Goal: Transaction & Acquisition: Purchase product/service

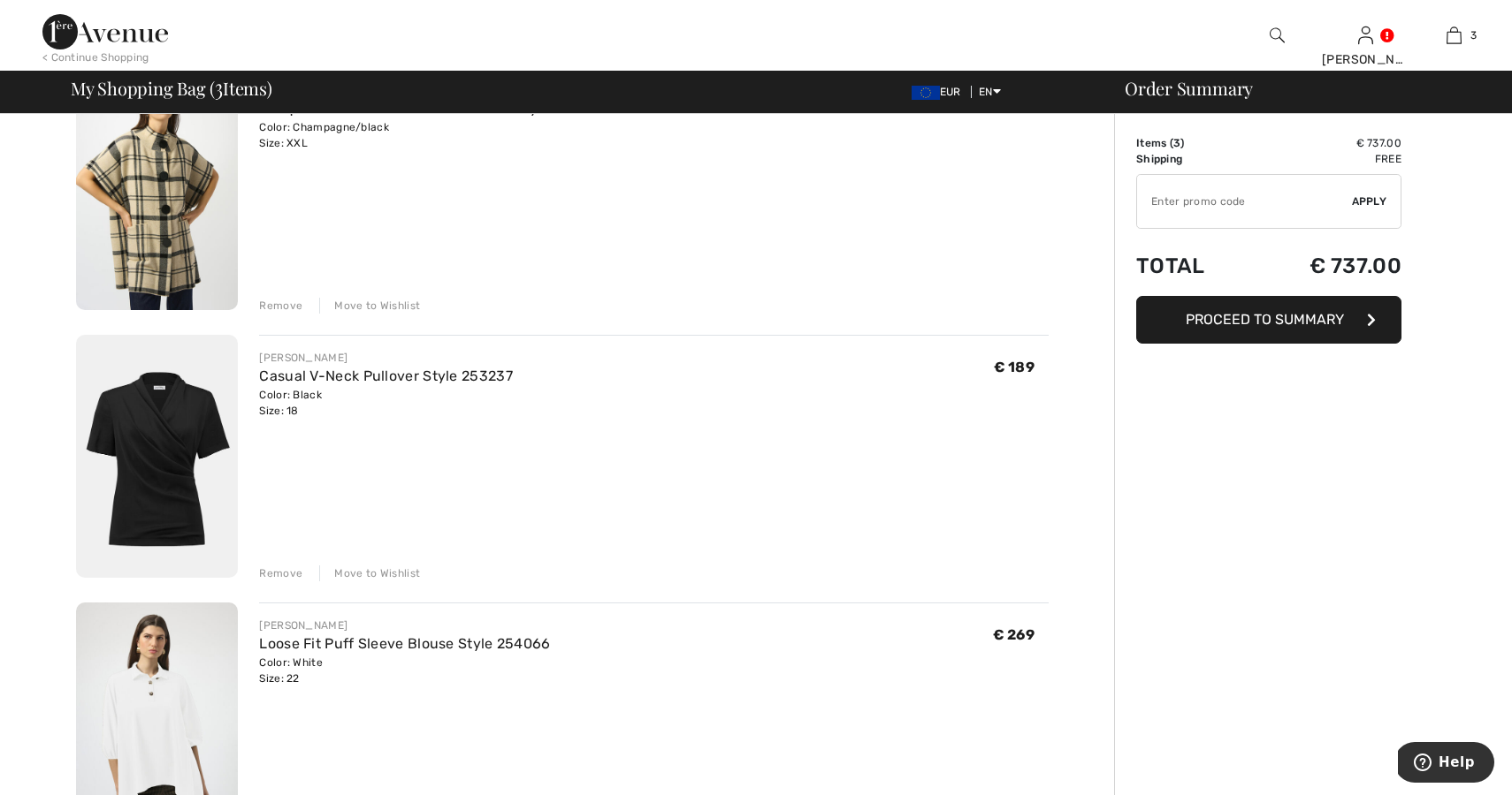
scroll to position [185, 0]
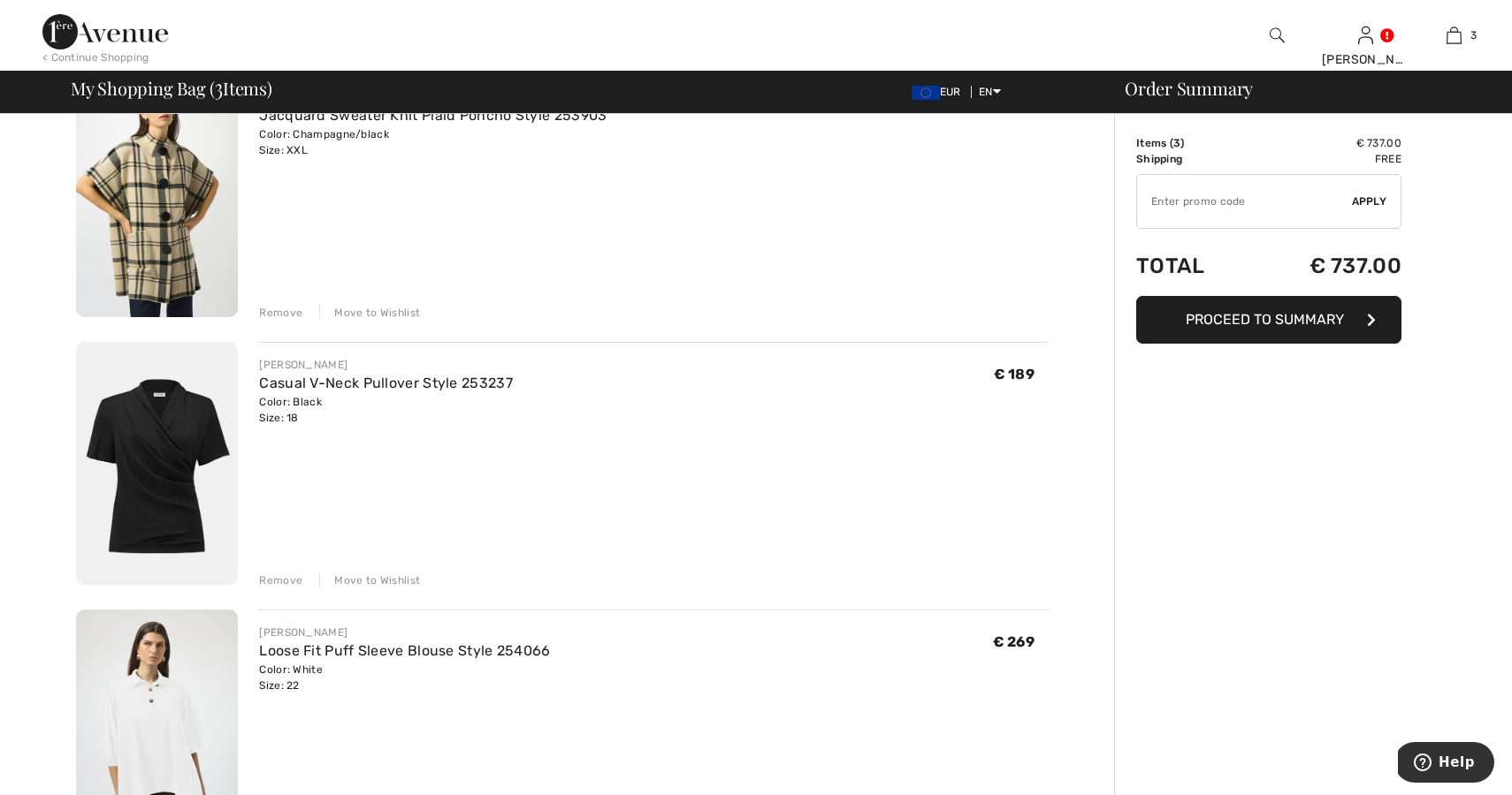
click at [275, 576] on div "Remove" at bounding box center [281, 580] width 44 height 16
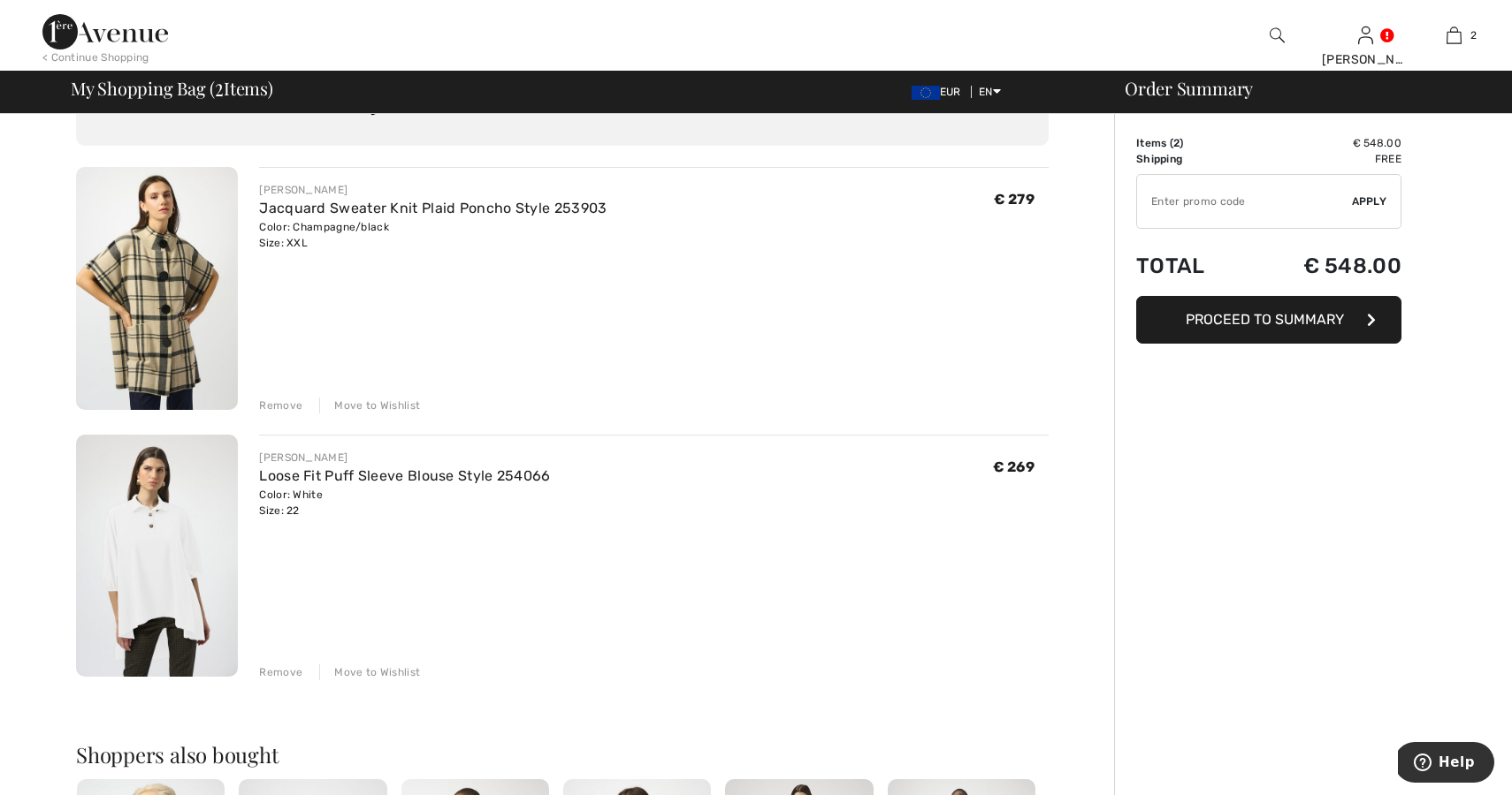
scroll to position [0, 0]
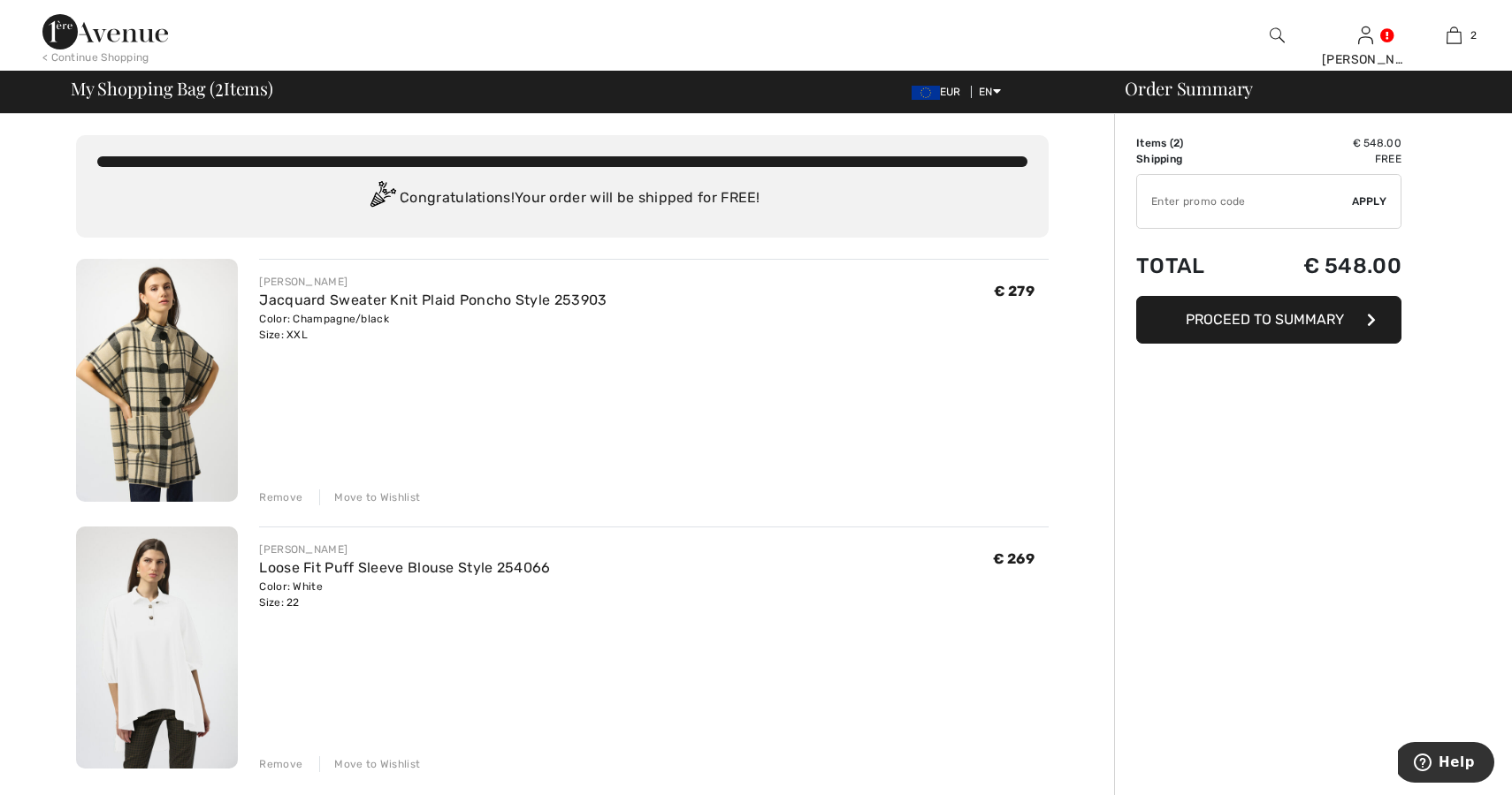
click at [1281, 314] on span "Proceed to Summary" at bounding box center [1264, 319] width 158 height 17
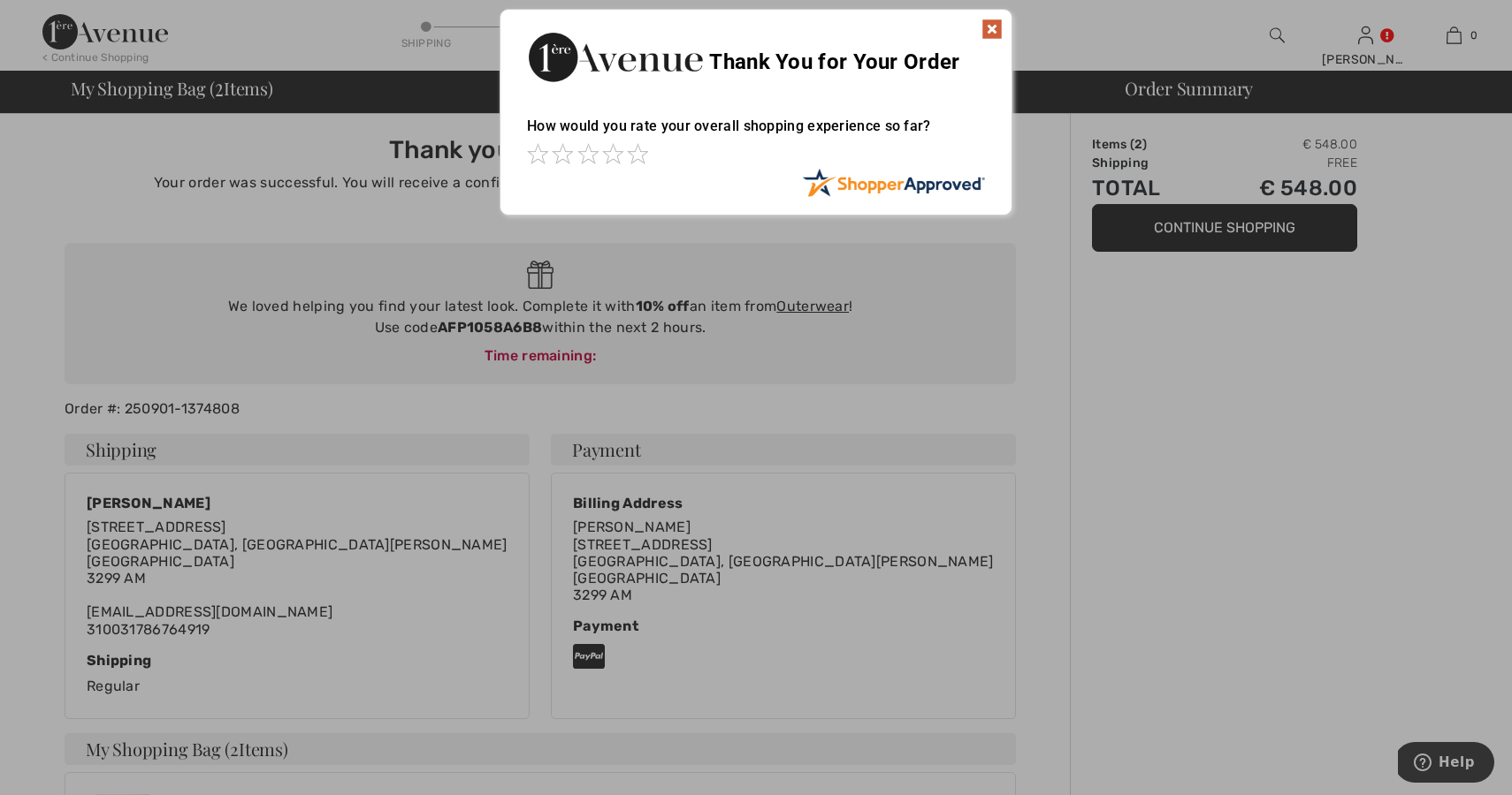
click at [990, 26] on img at bounding box center [991, 29] width 21 height 21
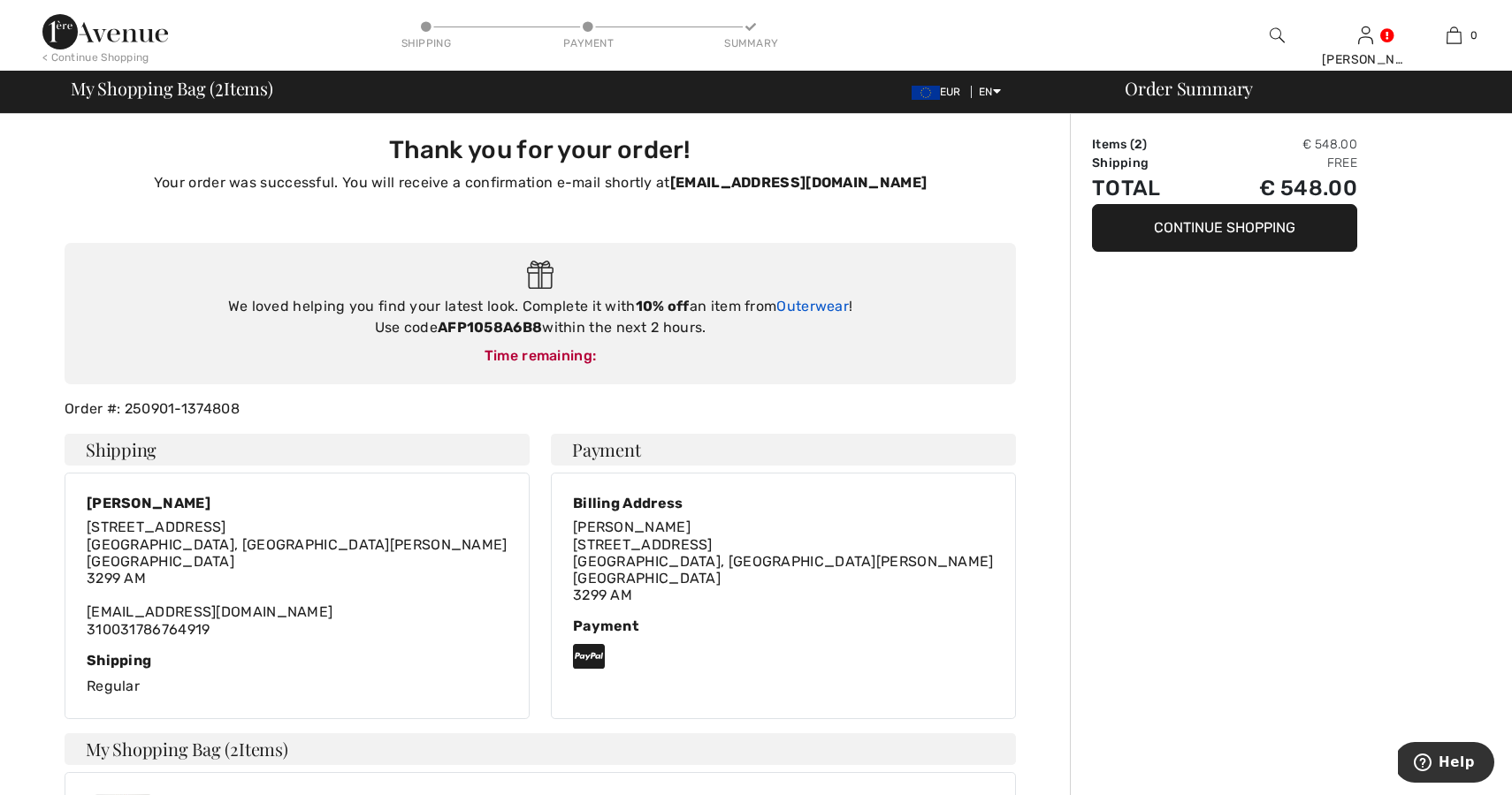
click at [817, 305] on link "Outerwear" at bounding box center [812, 305] width 73 height 17
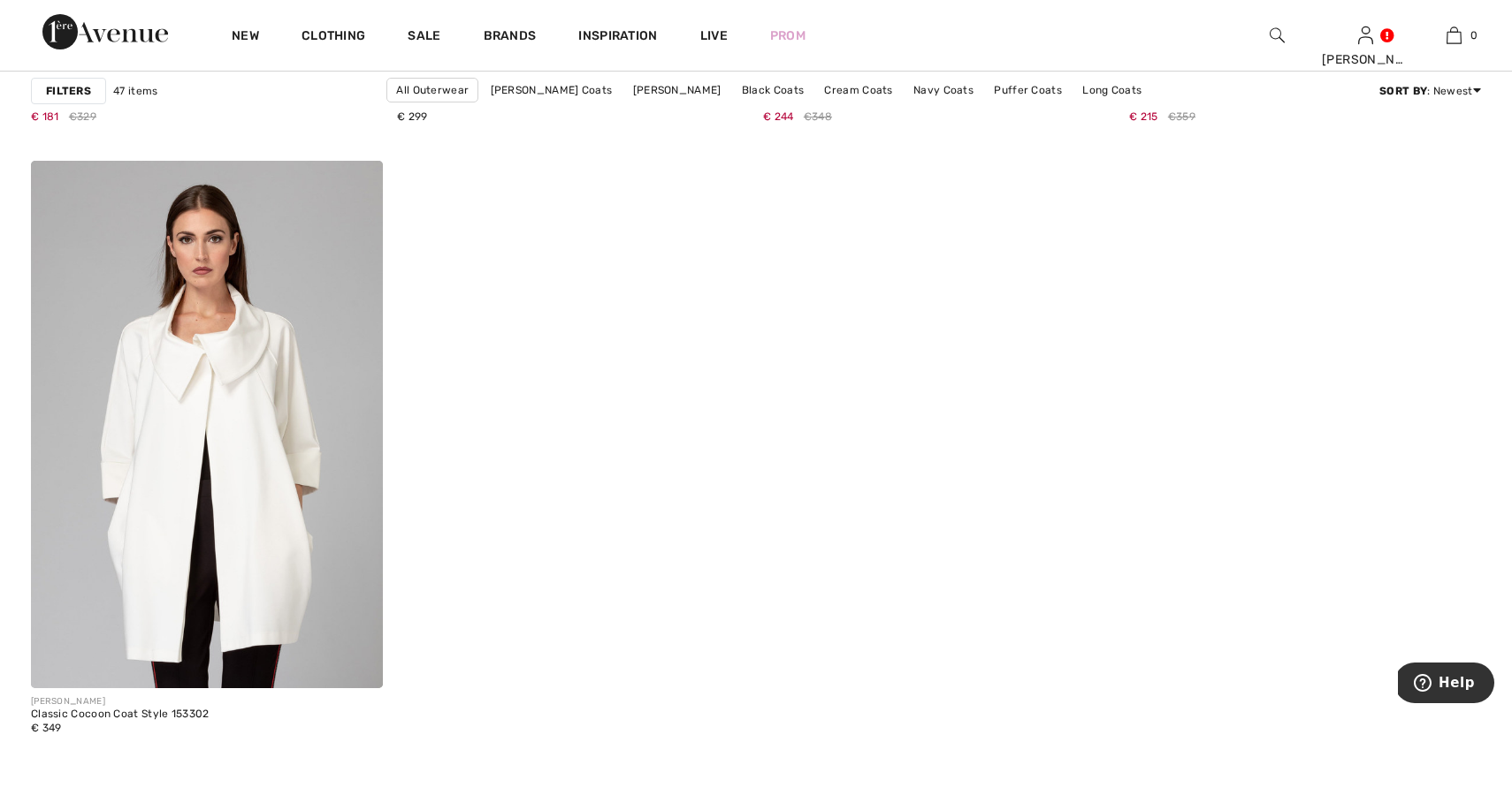
scroll to position [8930, 0]
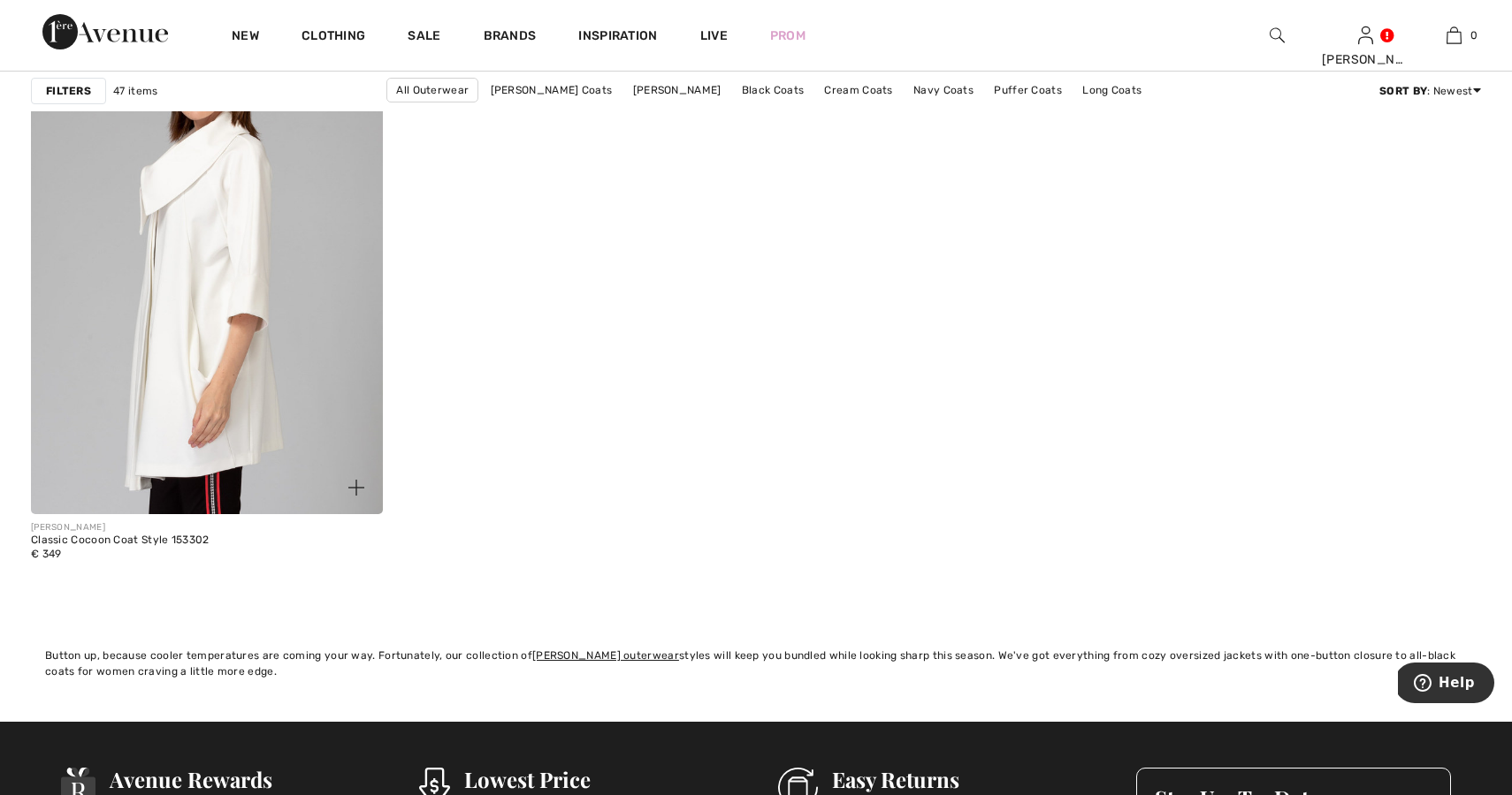
click at [206, 236] on img at bounding box center [206, 251] width 351 height 527
